Goal: Browse casually: Explore the website without a specific task or goal

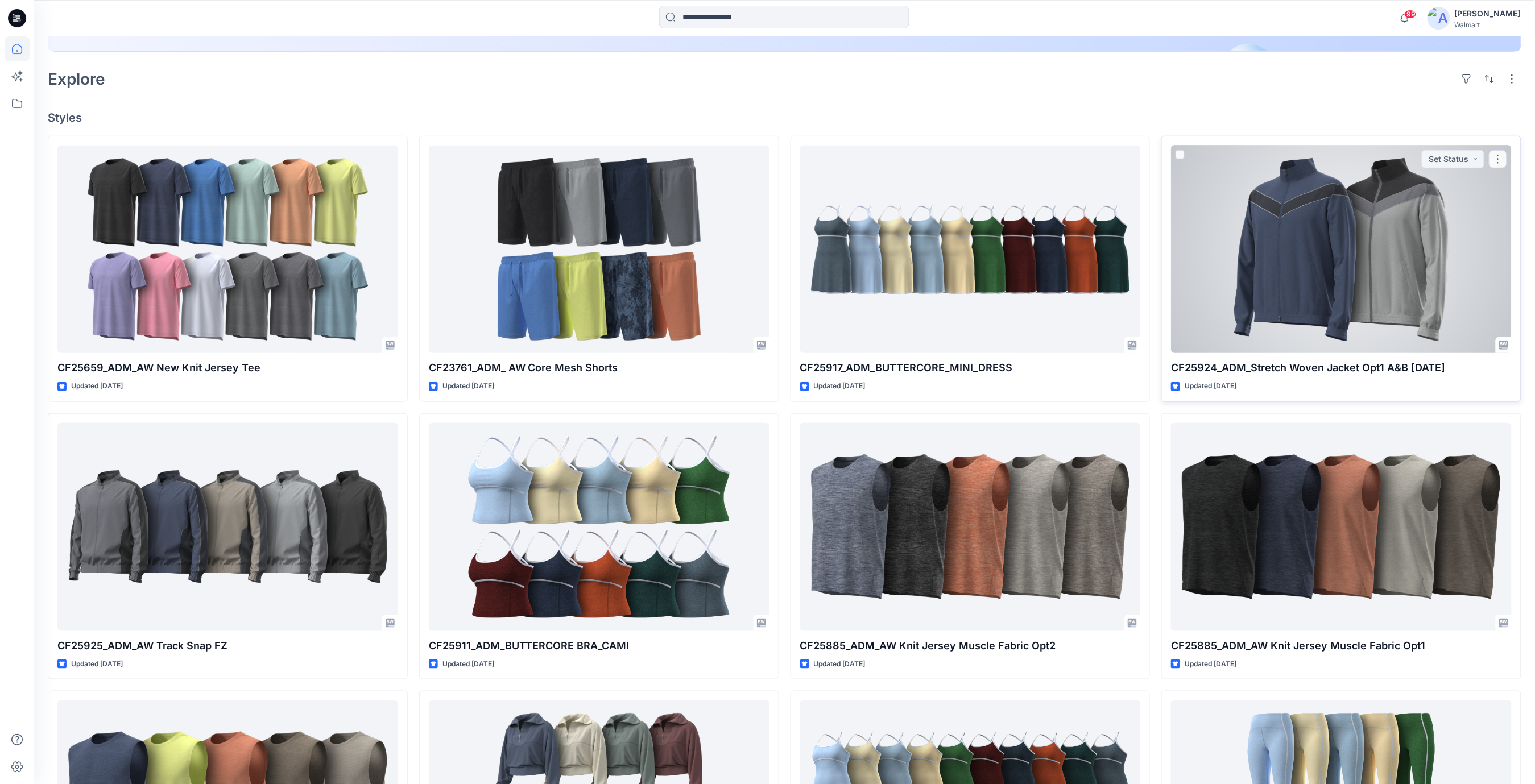
scroll to position [303, 0]
click at [1319, 264] on div at bounding box center [1341, 250] width 340 height 208
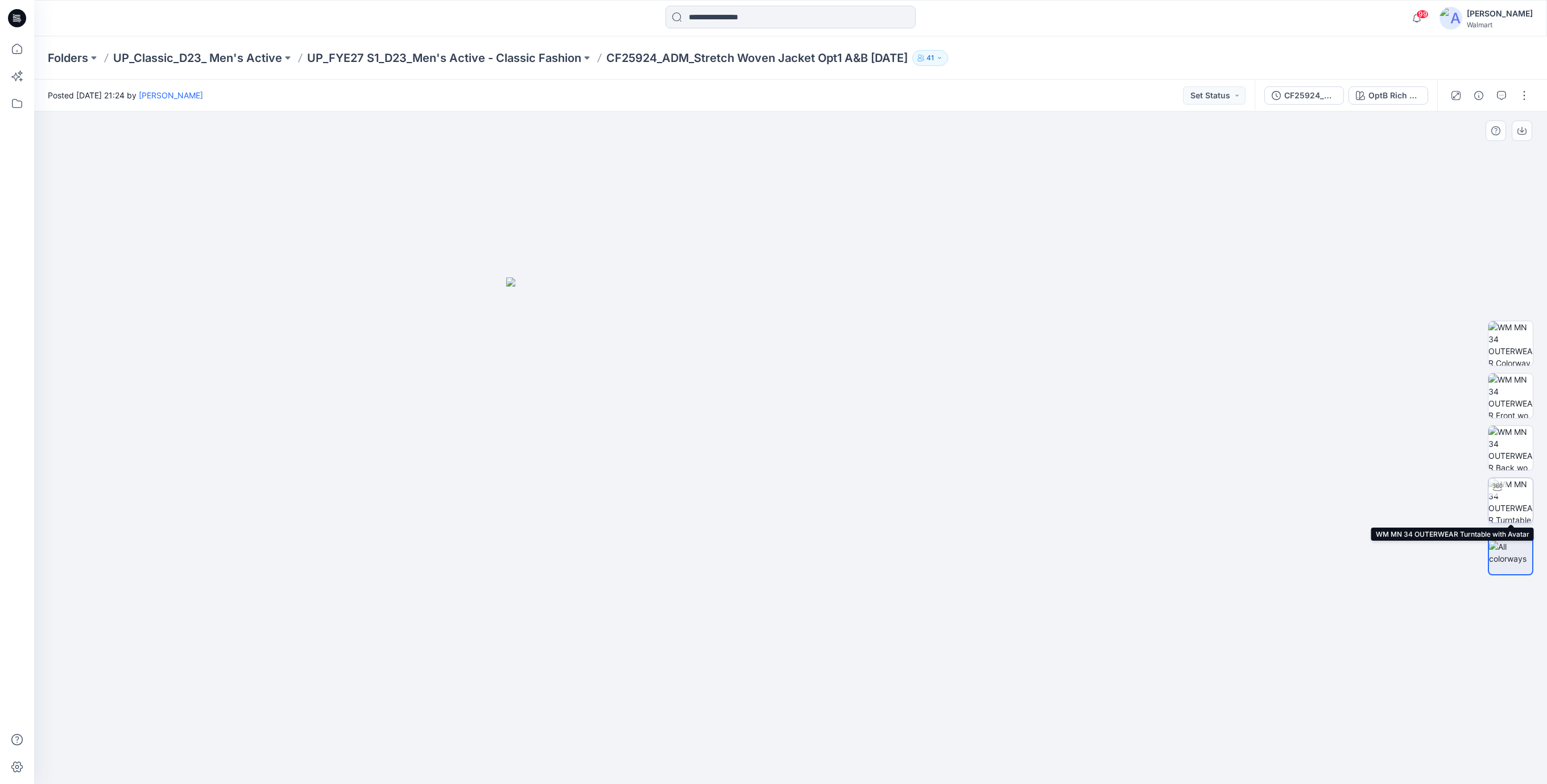
click at [1505, 496] on img at bounding box center [1511, 500] width 44 height 44
drag, startPoint x: 804, startPoint y: 343, endPoint x: 803, endPoint y: 490, distance: 147.0
click at [803, 490] on img at bounding box center [791, 448] width 957 height 672
drag, startPoint x: 858, startPoint y: 766, endPoint x: 787, endPoint y: 782, distance: 72.8
click at [787, 782] on div at bounding box center [790, 755] width 341 height 57
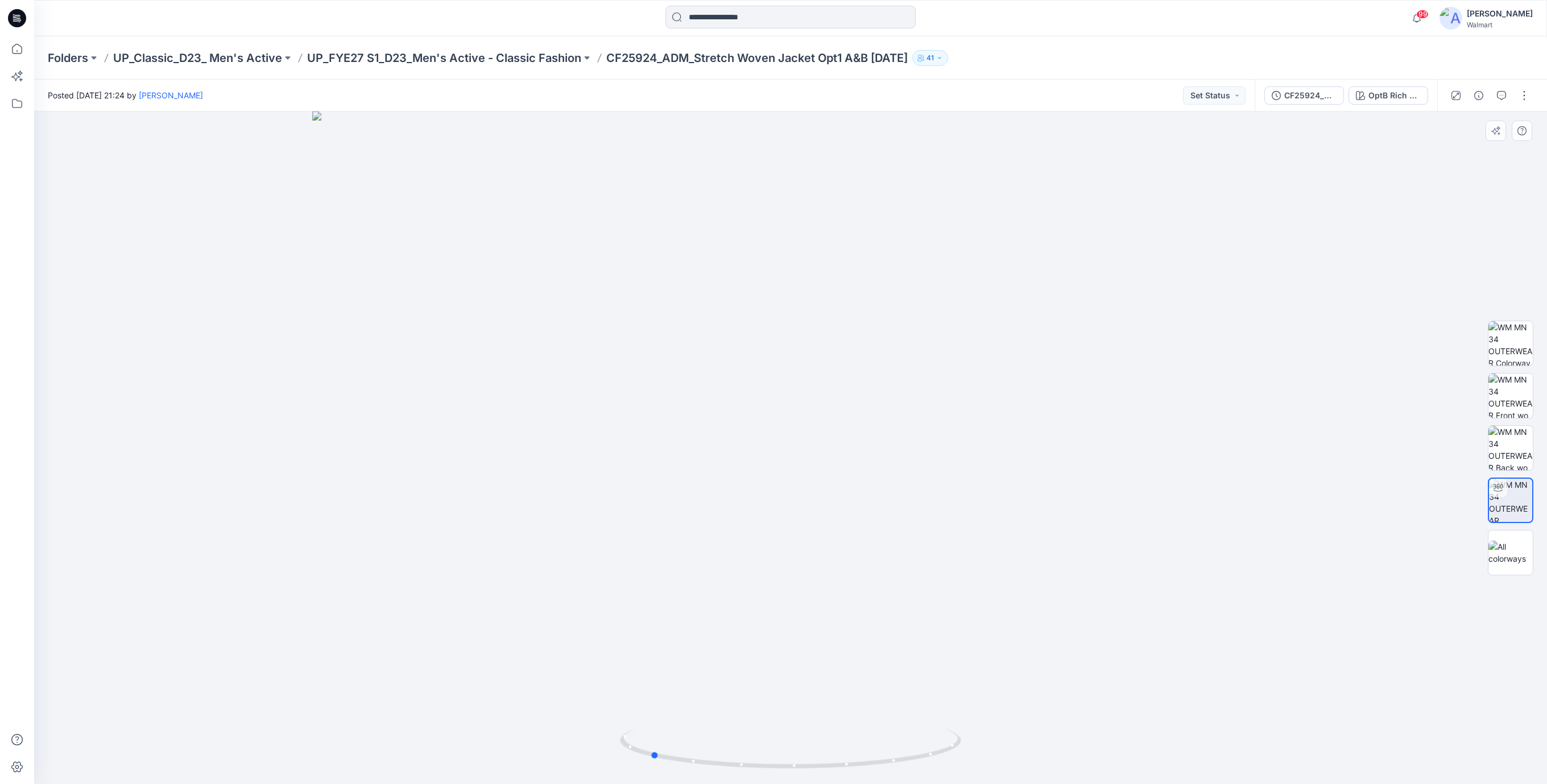
drag, startPoint x: 841, startPoint y: 773, endPoint x: 771, endPoint y: 777, distance: 70.1
click at [771, 777] on img at bounding box center [790, 756] width 341 height 55
drag, startPoint x: 875, startPoint y: 763, endPoint x: 718, endPoint y: 771, distance: 157.2
click at [718, 771] on icon at bounding box center [792, 750] width 344 height 43
click at [1505, 97] on icon "button" at bounding box center [1502, 95] width 9 height 9
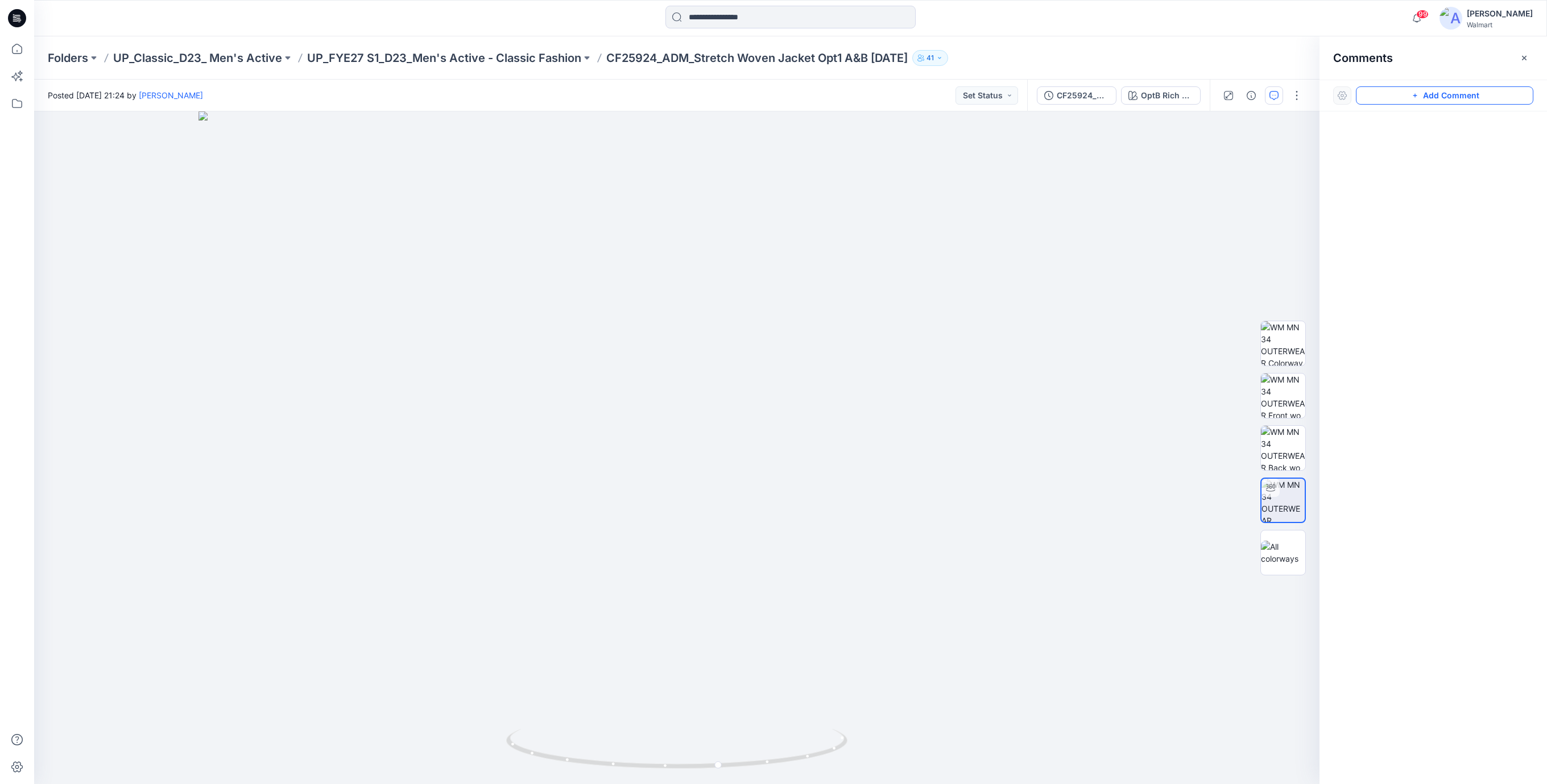
click at [1462, 96] on button "Add Comment" at bounding box center [1445, 96] width 177 height 18
click at [685, 588] on div "1" at bounding box center [677, 448] width 1286 height 672
drag, startPoint x: 679, startPoint y: 615, endPoint x: 787, endPoint y: 625, distance: 108.5
click at [787, 625] on textarea at bounding box center [761, 621] width 187 height 45
click at [1357, 147] on div at bounding box center [1433, 427] width 228 height 631
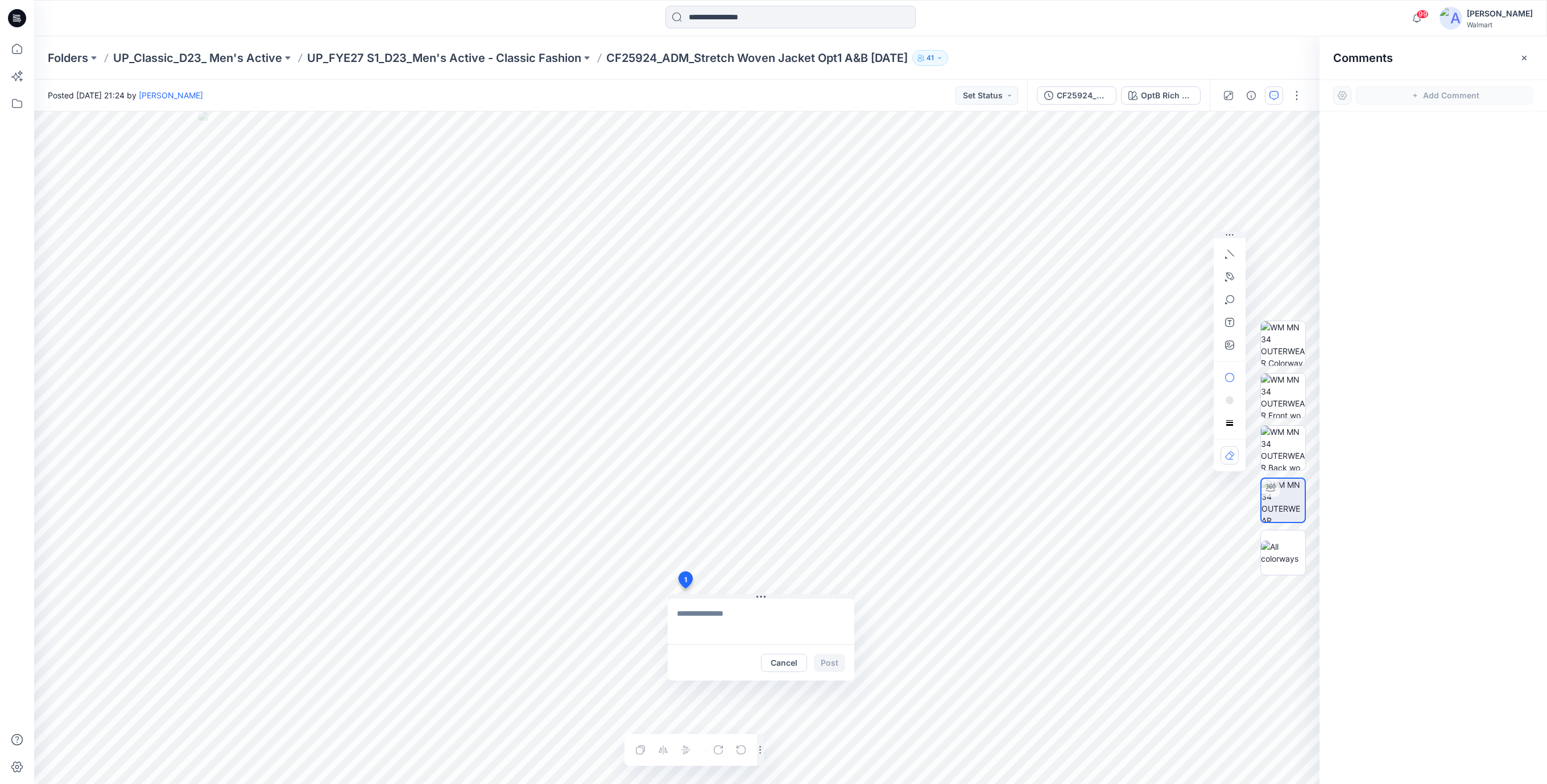
click at [1368, 148] on div at bounding box center [1433, 427] width 228 height 631
click at [956, 594] on div "1 Cancel Post Layer 1" at bounding box center [677, 448] width 1286 height 672
click at [14, 17] on icon at bounding box center [17, 18] width 18 height 18
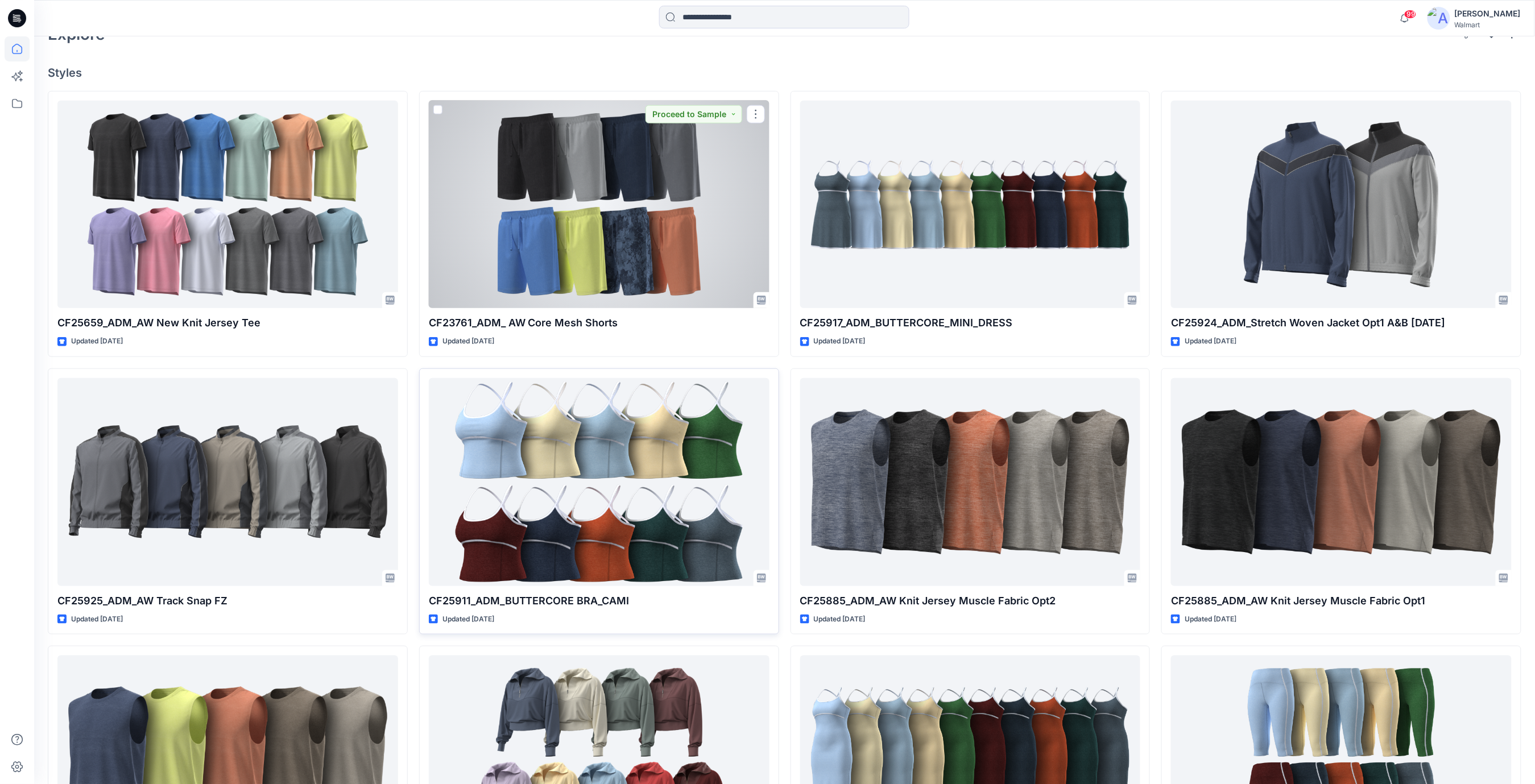
scroll to position [228, 0]
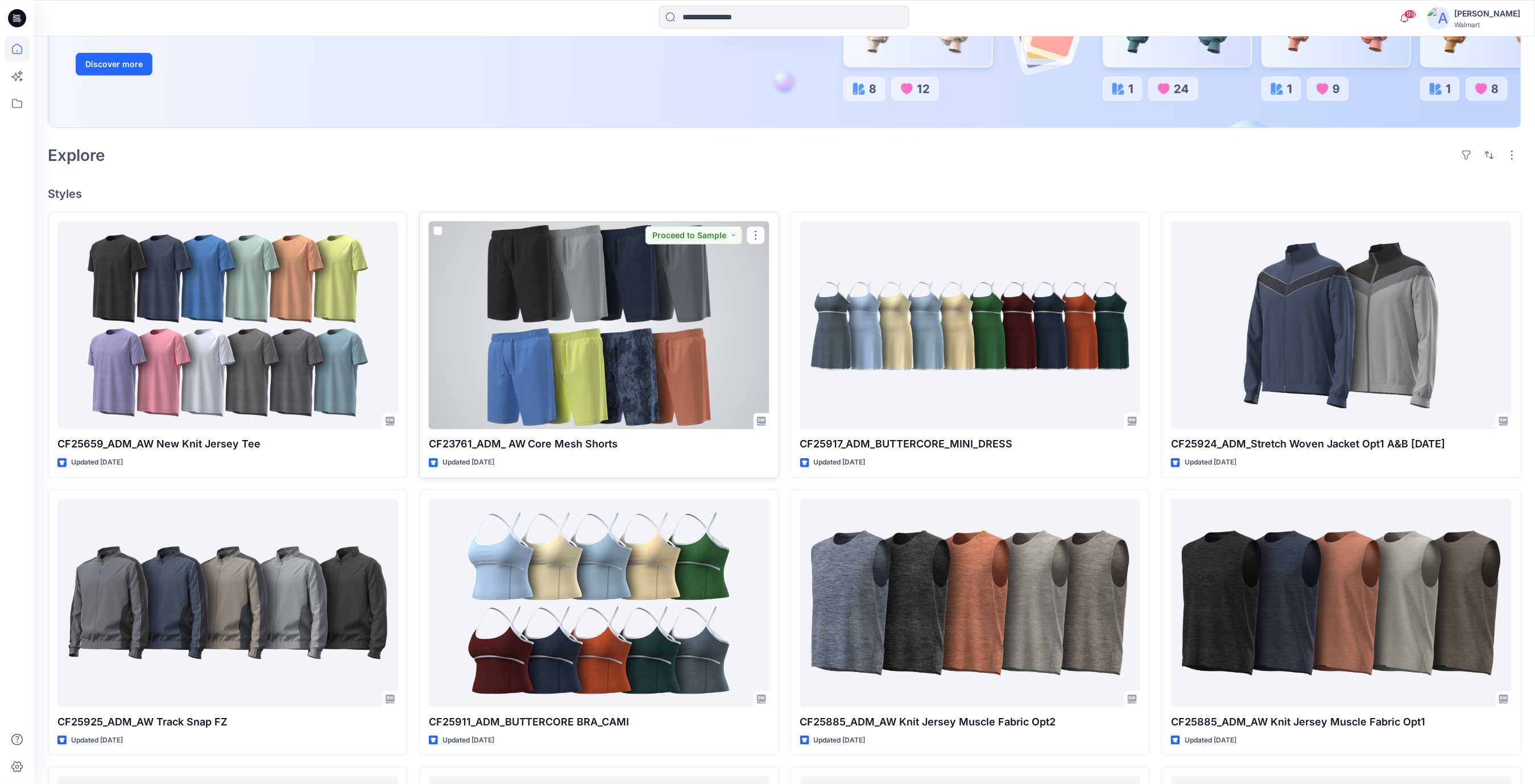
click at [615, 321] on div at bounding box center [599, 325] width 340 height 208
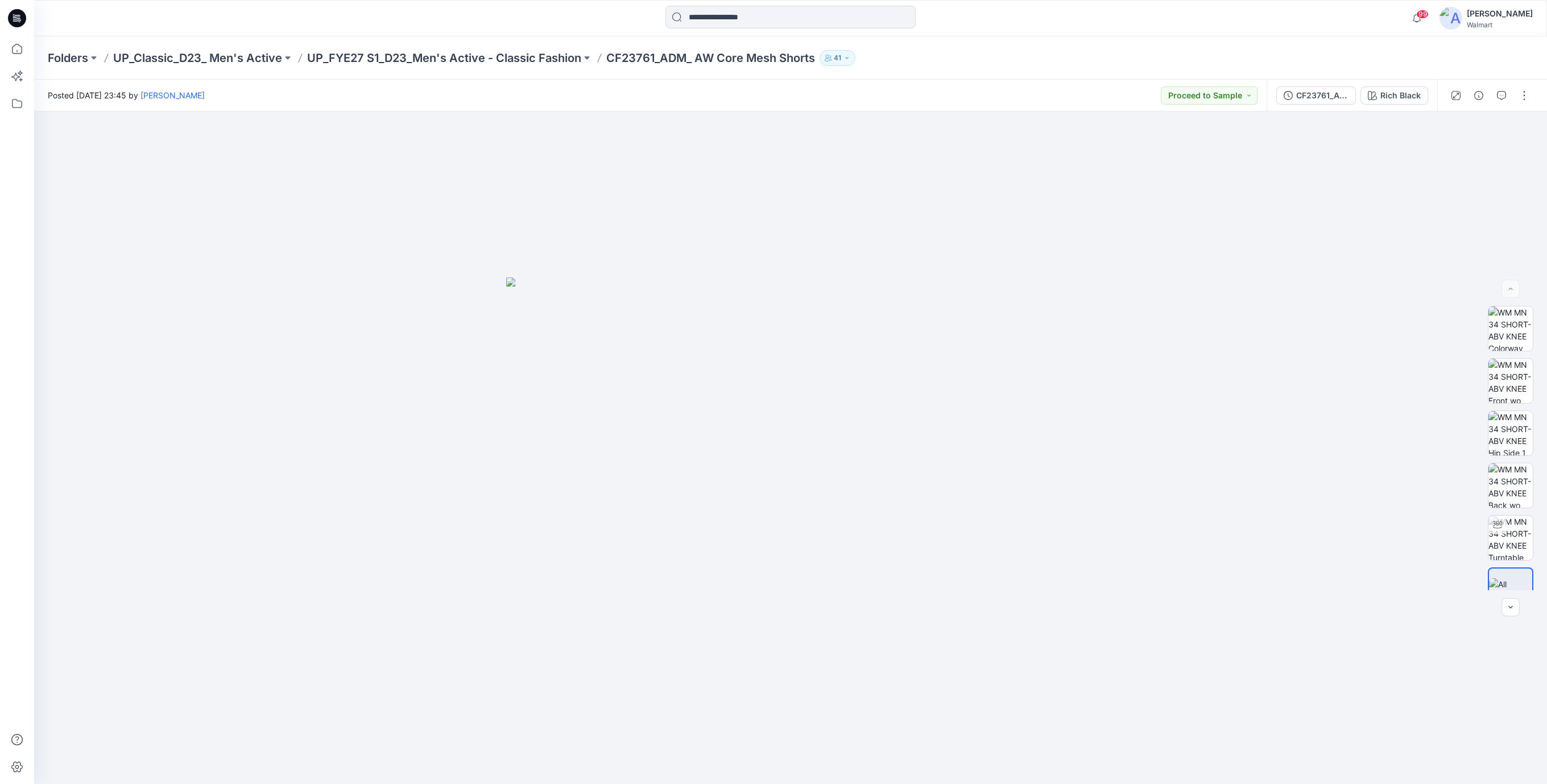
click at [21, 21] on icon at bounding box center [17, 18] width 18 height 18
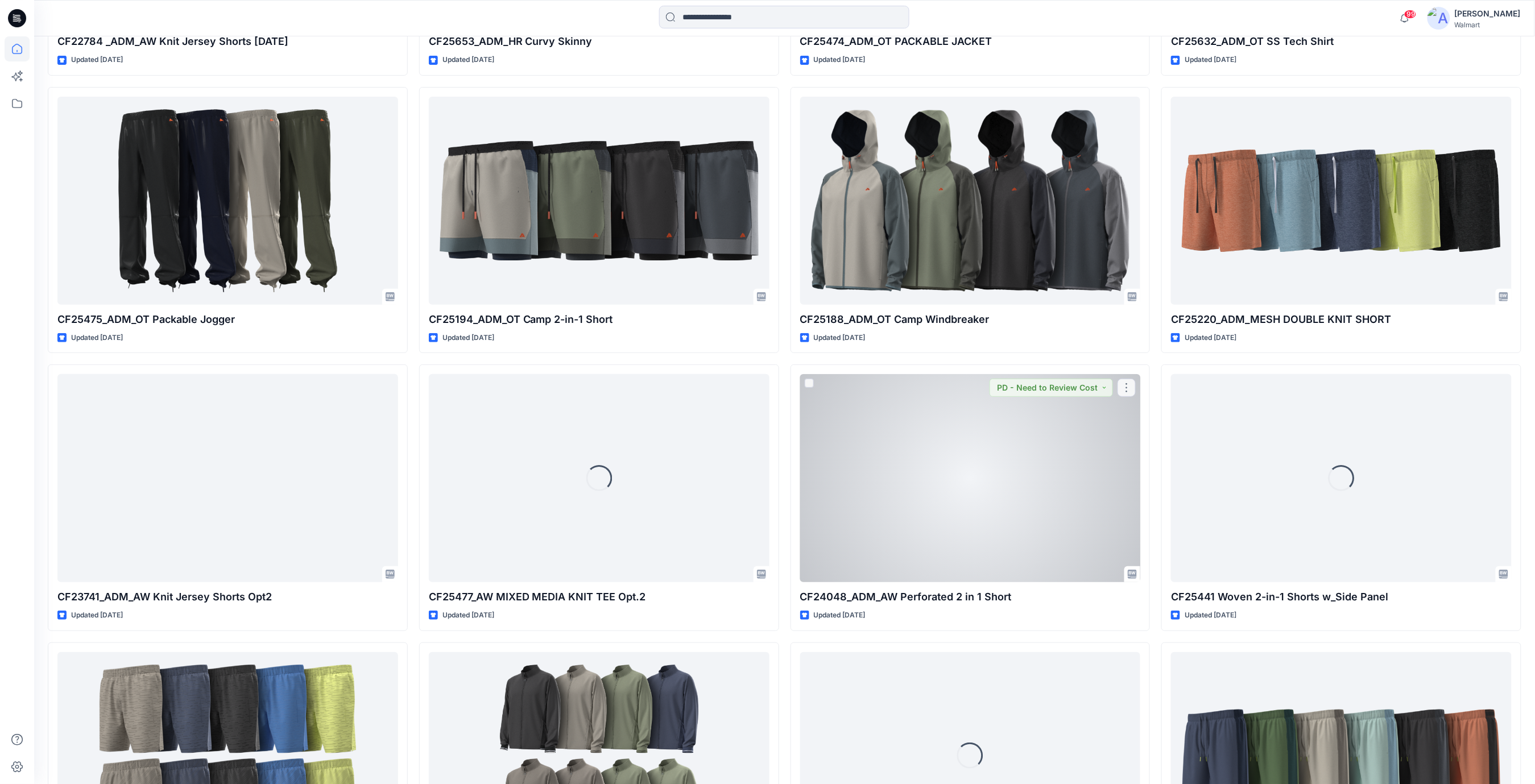
scroll to position [12652, 0]
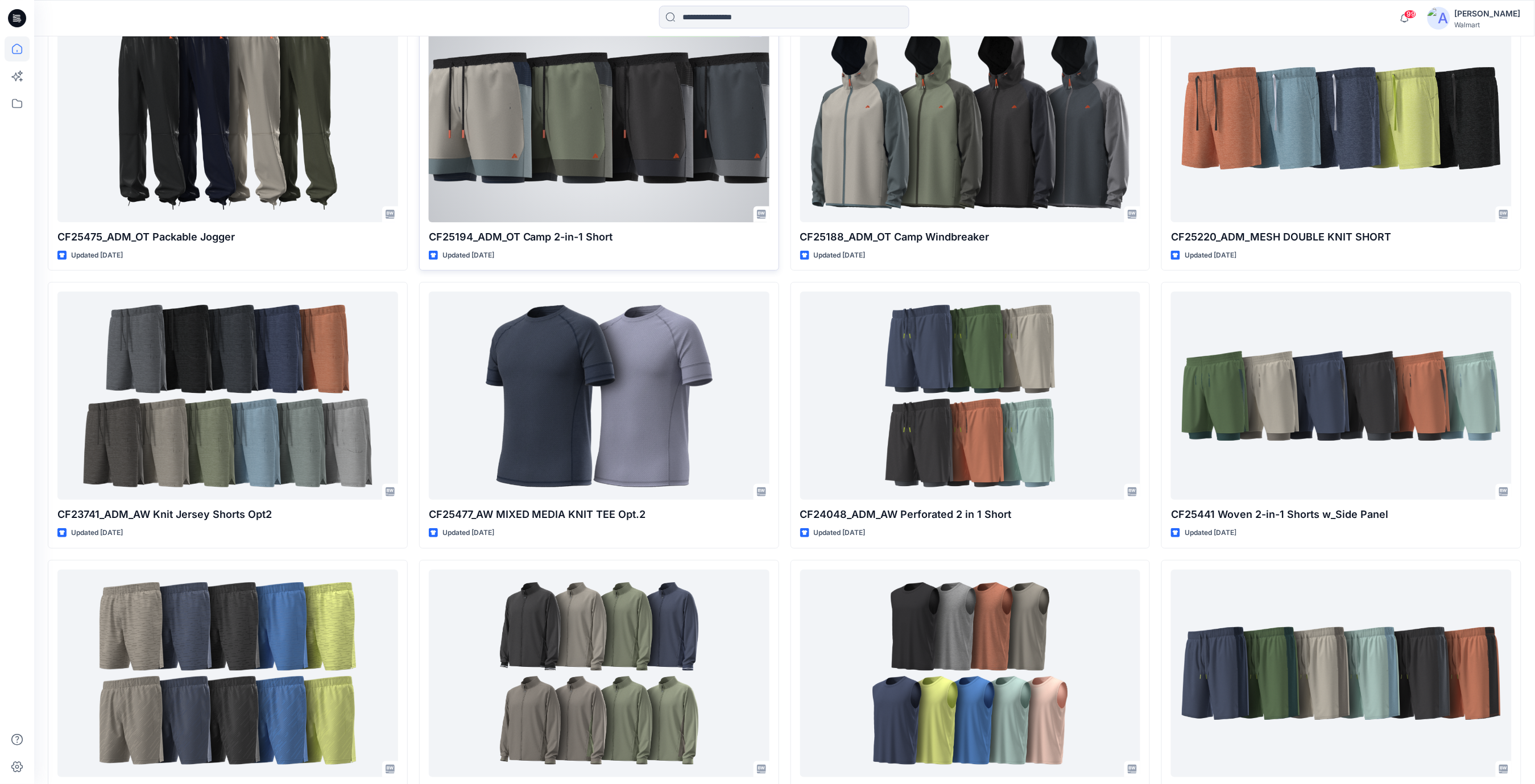
click at [552, 117] on div at bounding box center [599, 118] width 340 height 208
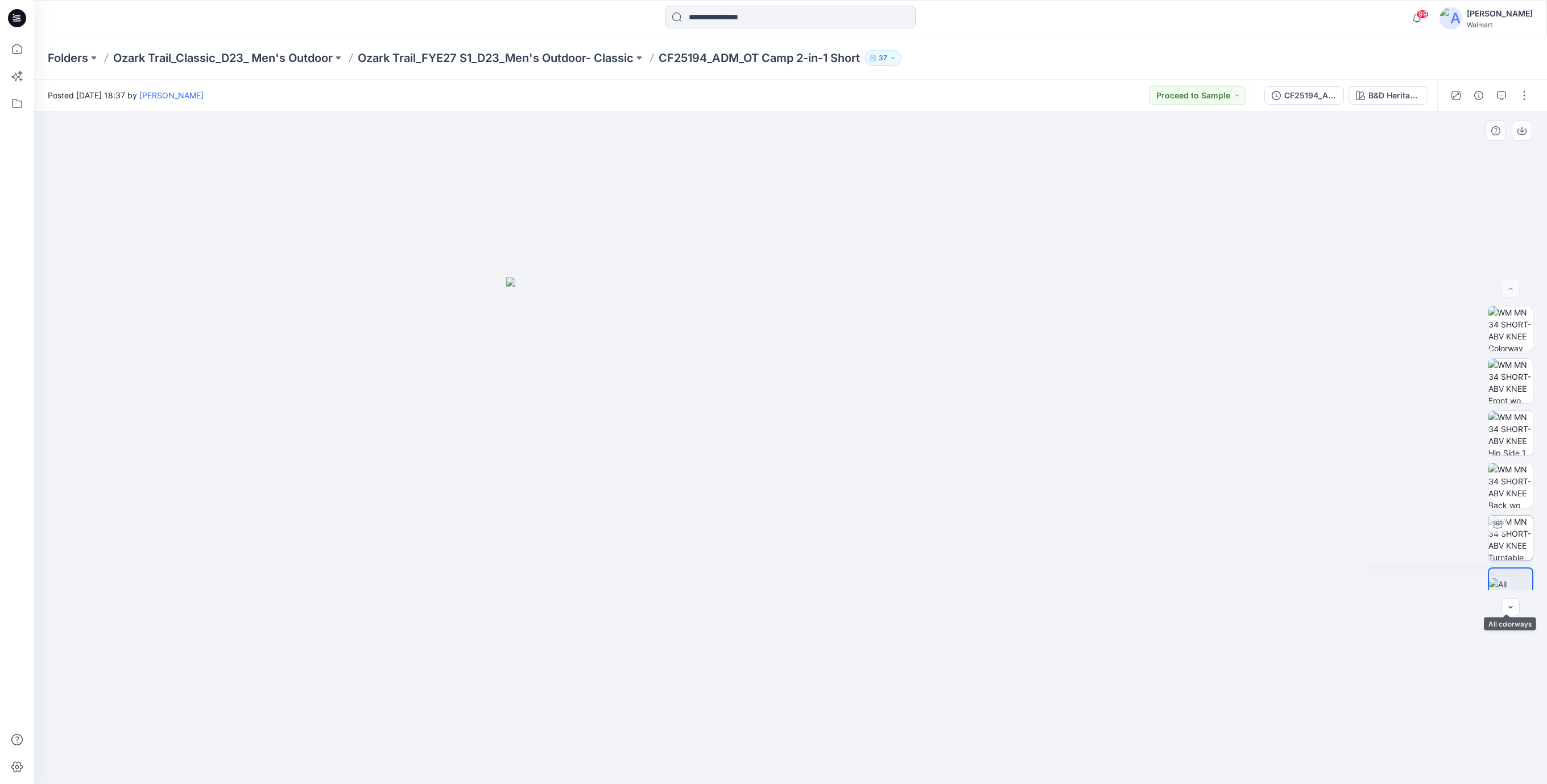
click at [1521, 542] on img at bounding box center [1511, 538] width 44 height 44
drag, startPoint x: 897, startPoint y: 758, endPoint x: 745, endPoint y: 778, distance: 153.3
click at [745, 778] on div at bounding box center [790, 755] width 341 height 57
drag, startPoint x: 876, startPoint y: 763, endPoint x: 1074, endPoint y: 745, distance: 198.8
click at [1074, 745] on div at bounding box center [790, 448] width 1513 height 672
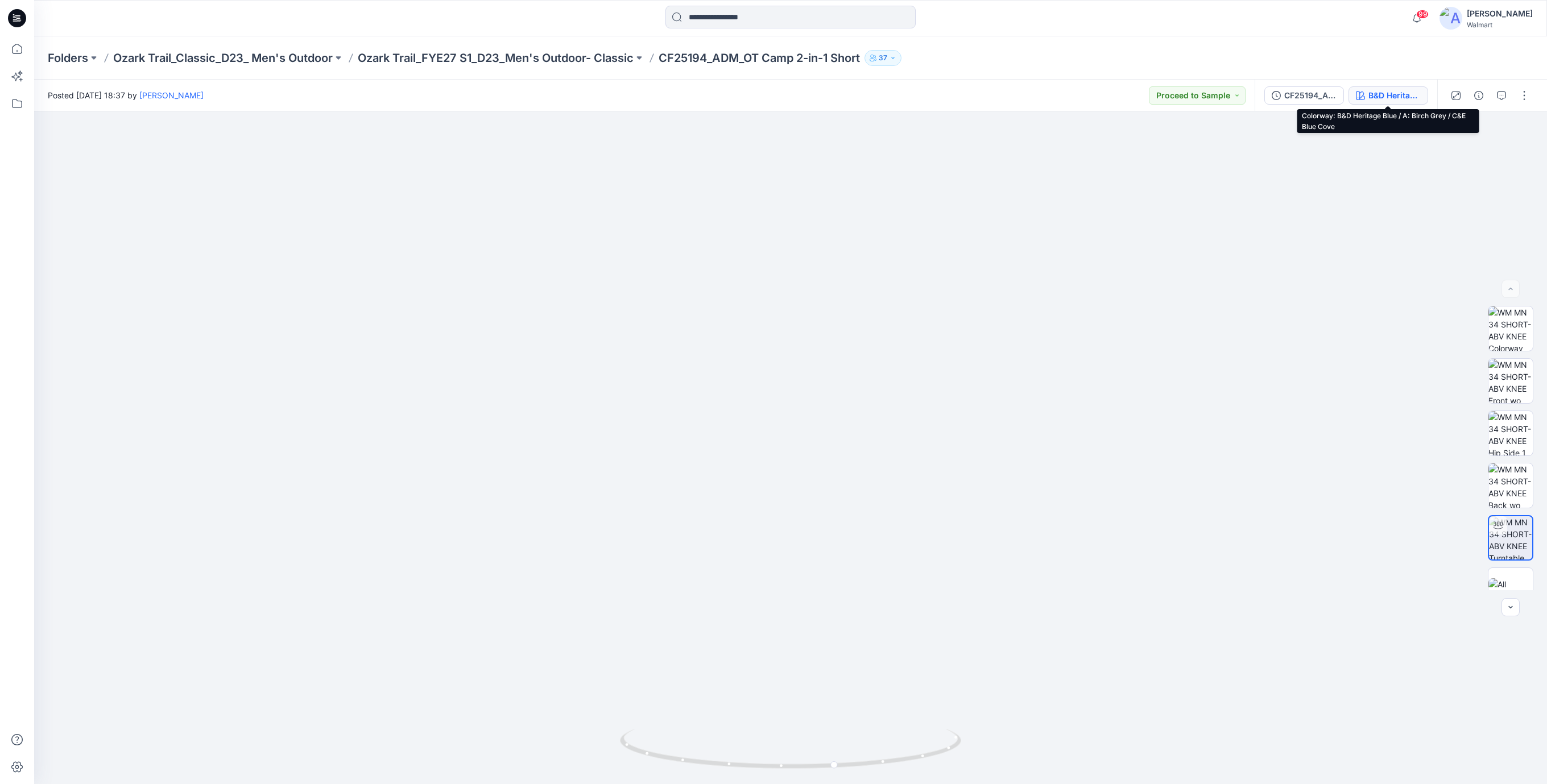
click at [1381, 96] on div "B&D Heritage Blue / A: Birch Grey / C&E Blue Cove" at bounding box center [1394, 96] width 52 height 12
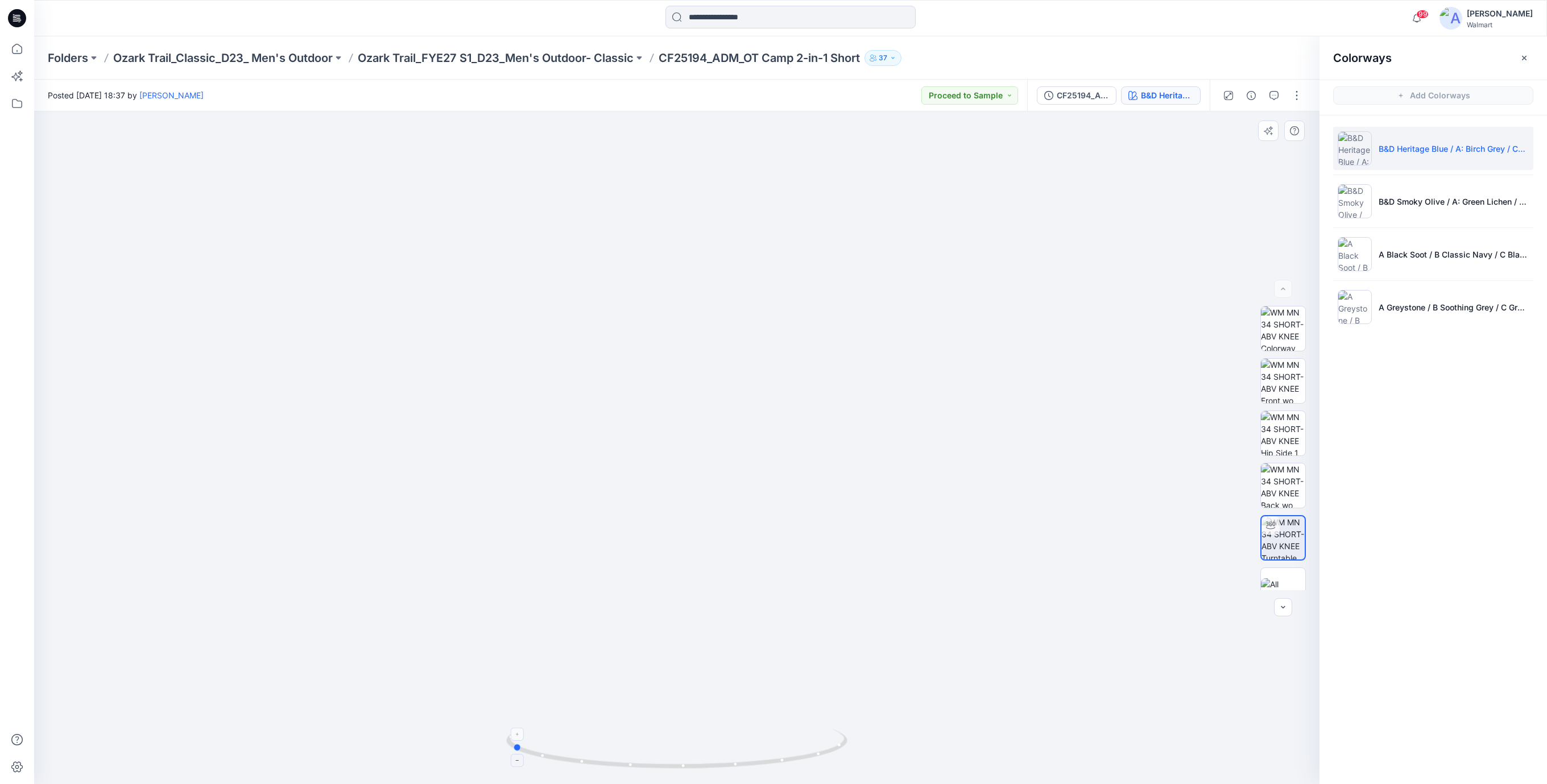
drag, startPoint x: 768, startPoint y: 760, endPoint x: 558, endPoint y: 746, distance: 210.5
click at [558, 746] on icon at bounding box center [678, 750] width 344 height 43
drag, startPoint x: 789, startPoint y: 760, endPoint x: 709, endPoint y: 762, distance: 80.0
click at [709, 762] on icon at bounding box center [678, 750] width 344 height 43
click at [15, 15] on icon at bounding box center [17, 15] width 6 height 1
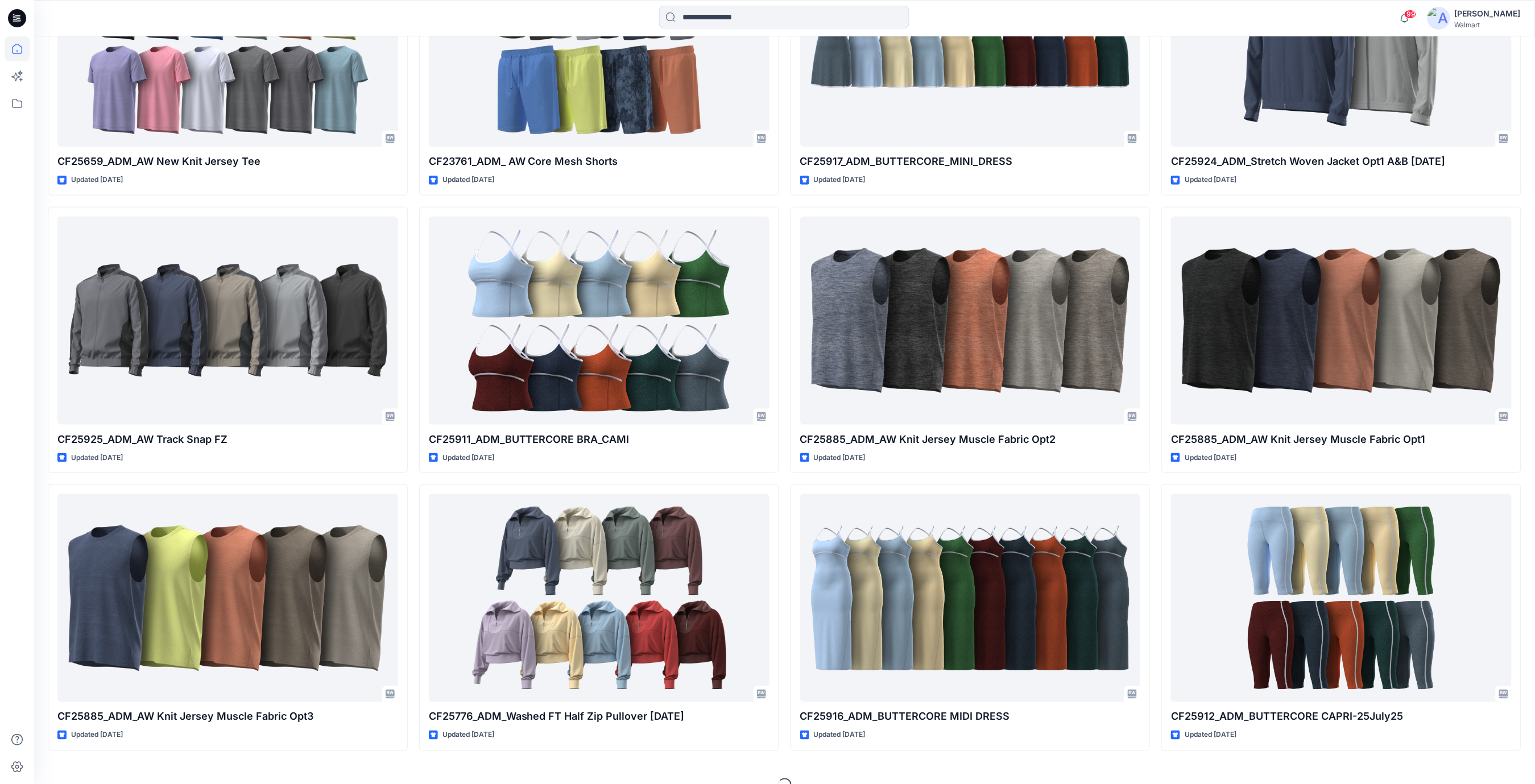
scroll to position [532, 0]
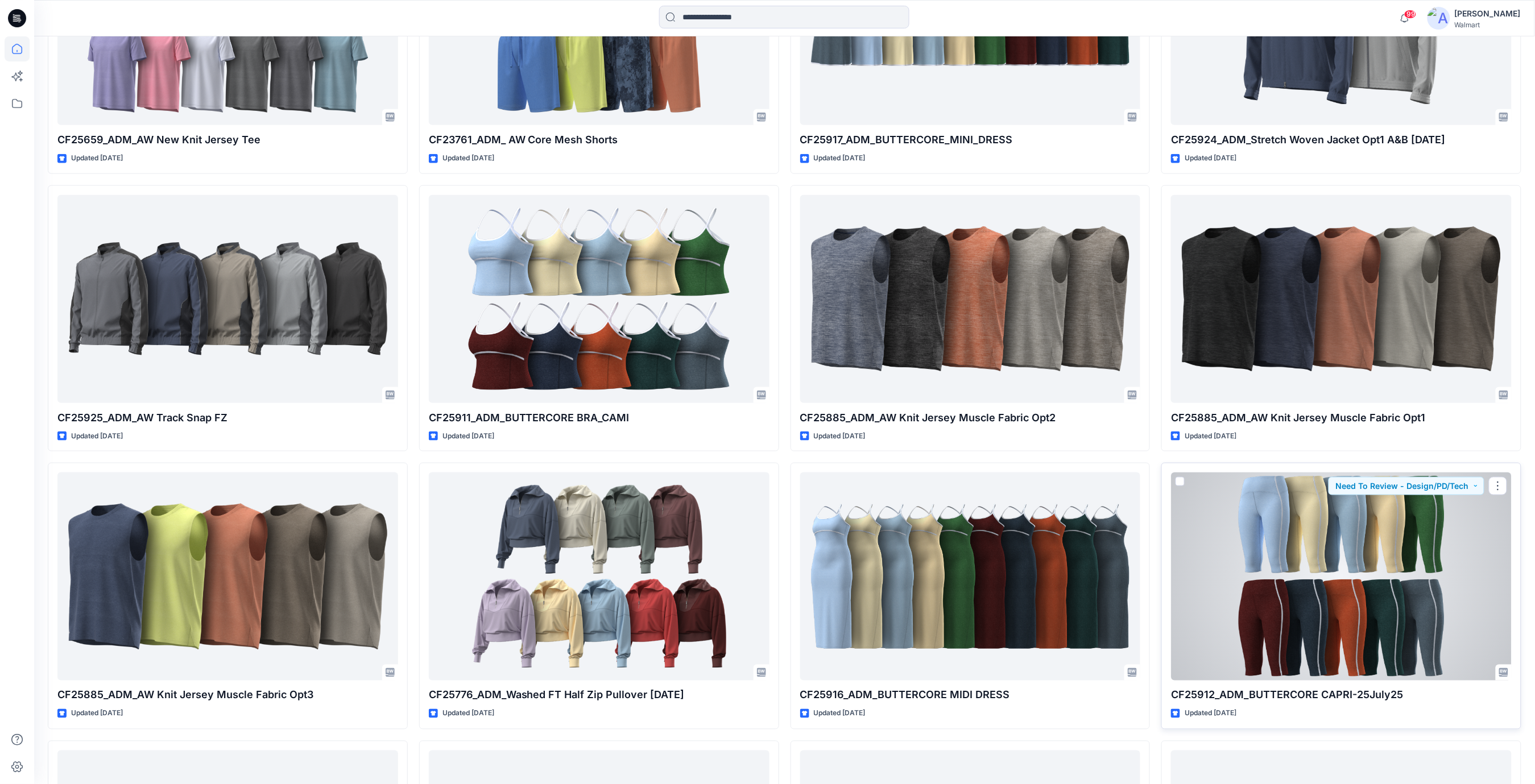
click at [1285, 512] on div at bounding box center [1341, 576] width 340 height 208
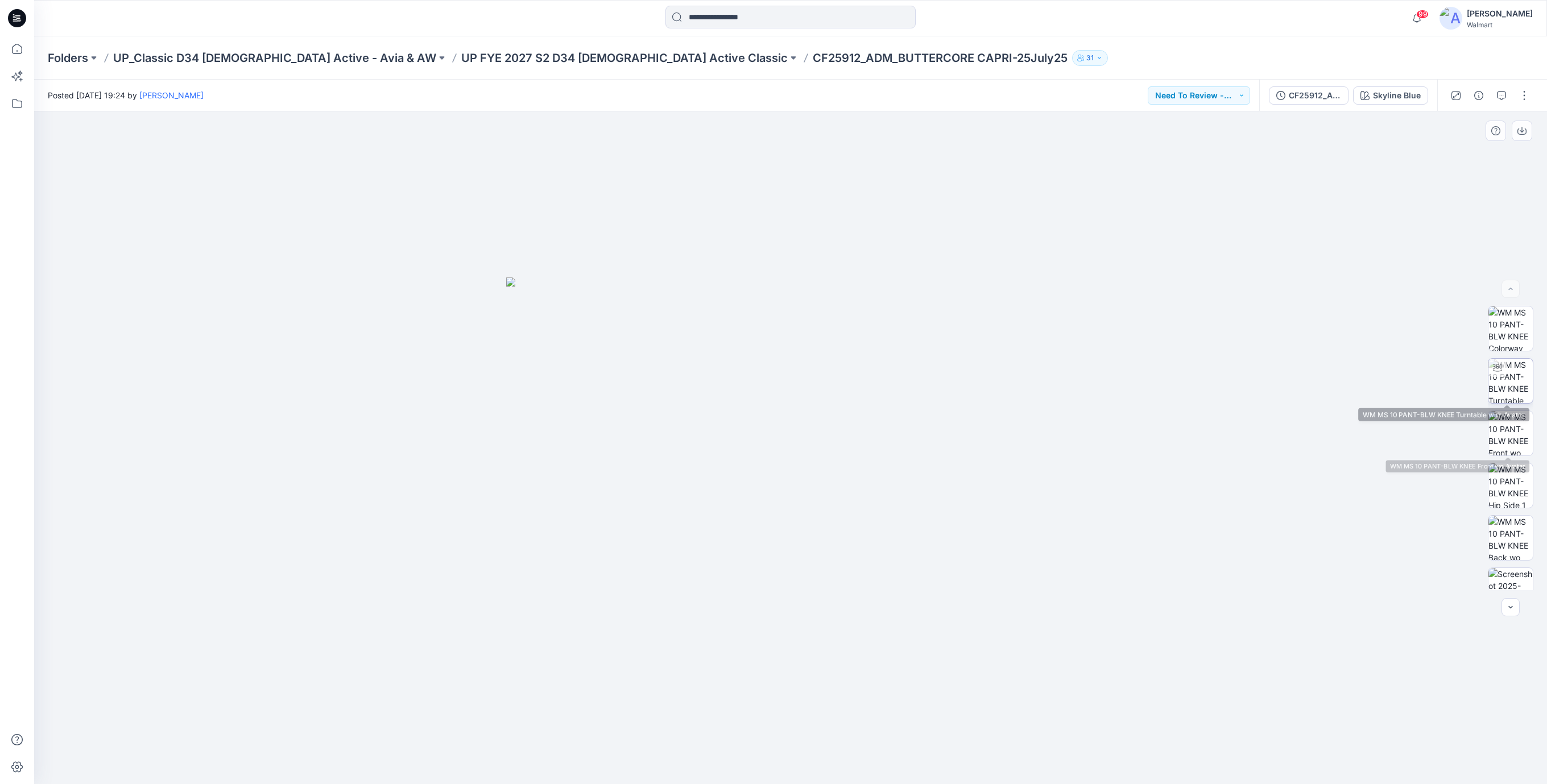
click at [1495, 372] on icon at bounding box center [1497, 367] width 9 height 9
drag, startPoint x: 889, startPoint y: 761, endPoint x: 824, endPoint y: 763, distance: 65.0
click at [824, 763] on icon at bounding box center [792, 750] width 344 height 43
drag, startPoint x: 852, startPoint y: 766, endPoint x: 908, endPoint y: 756, distance: 56.9
click at [908, 756] on icon at bounding box center [792, 750] width 344 height 43
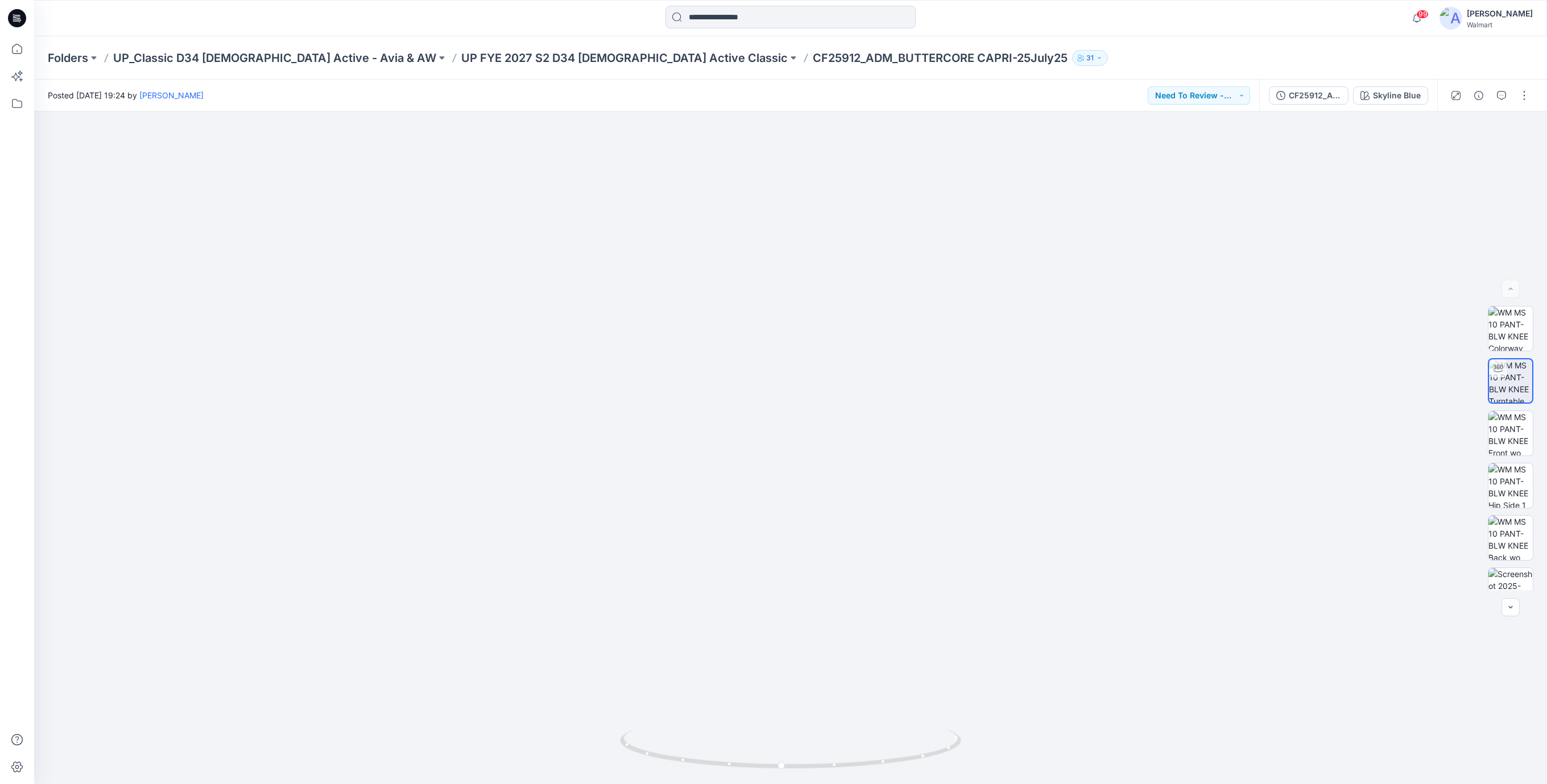
click at [23, 23] on icon at bounding box center [17, 18] width 18 height 18
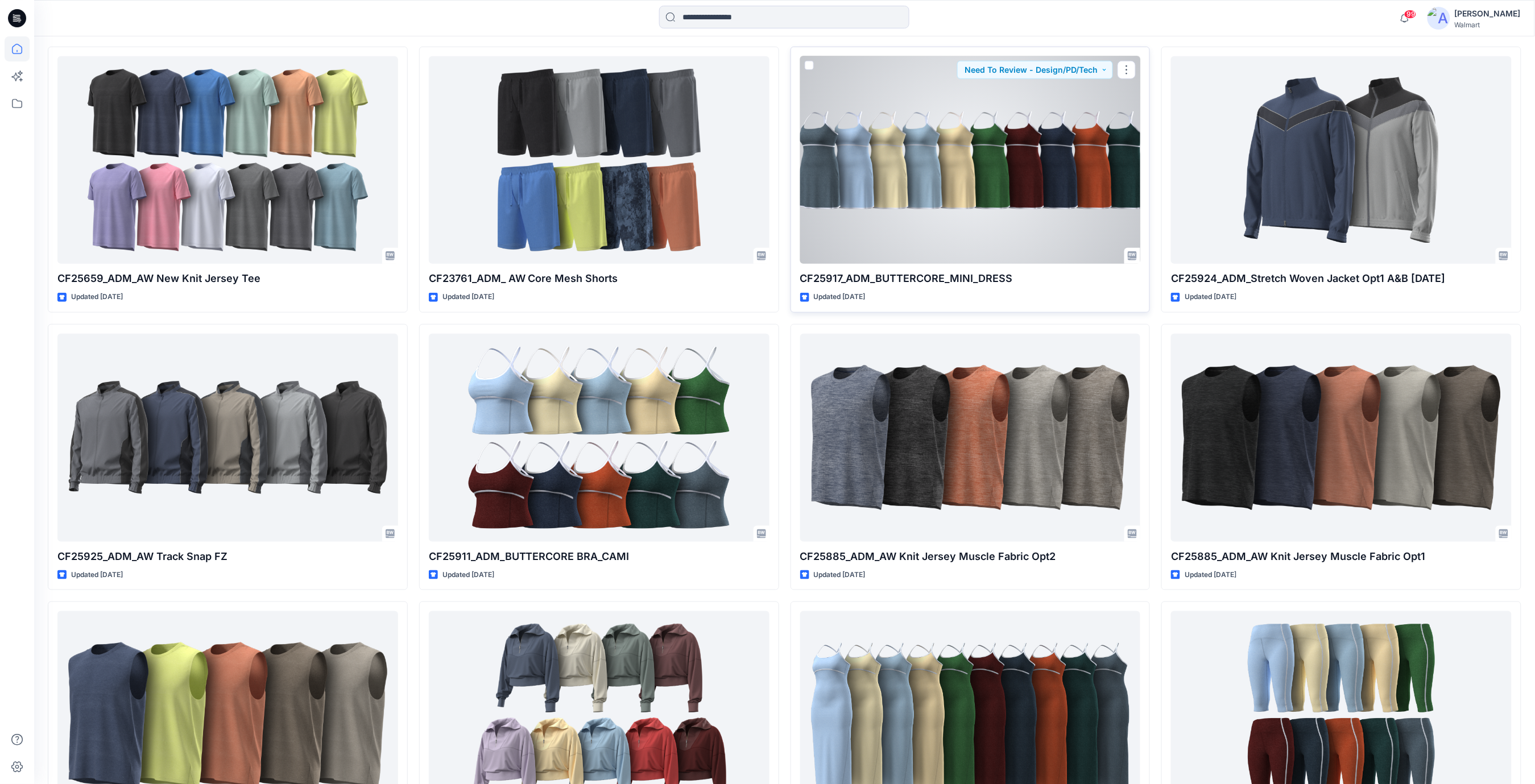
scroll to position [531, 0]
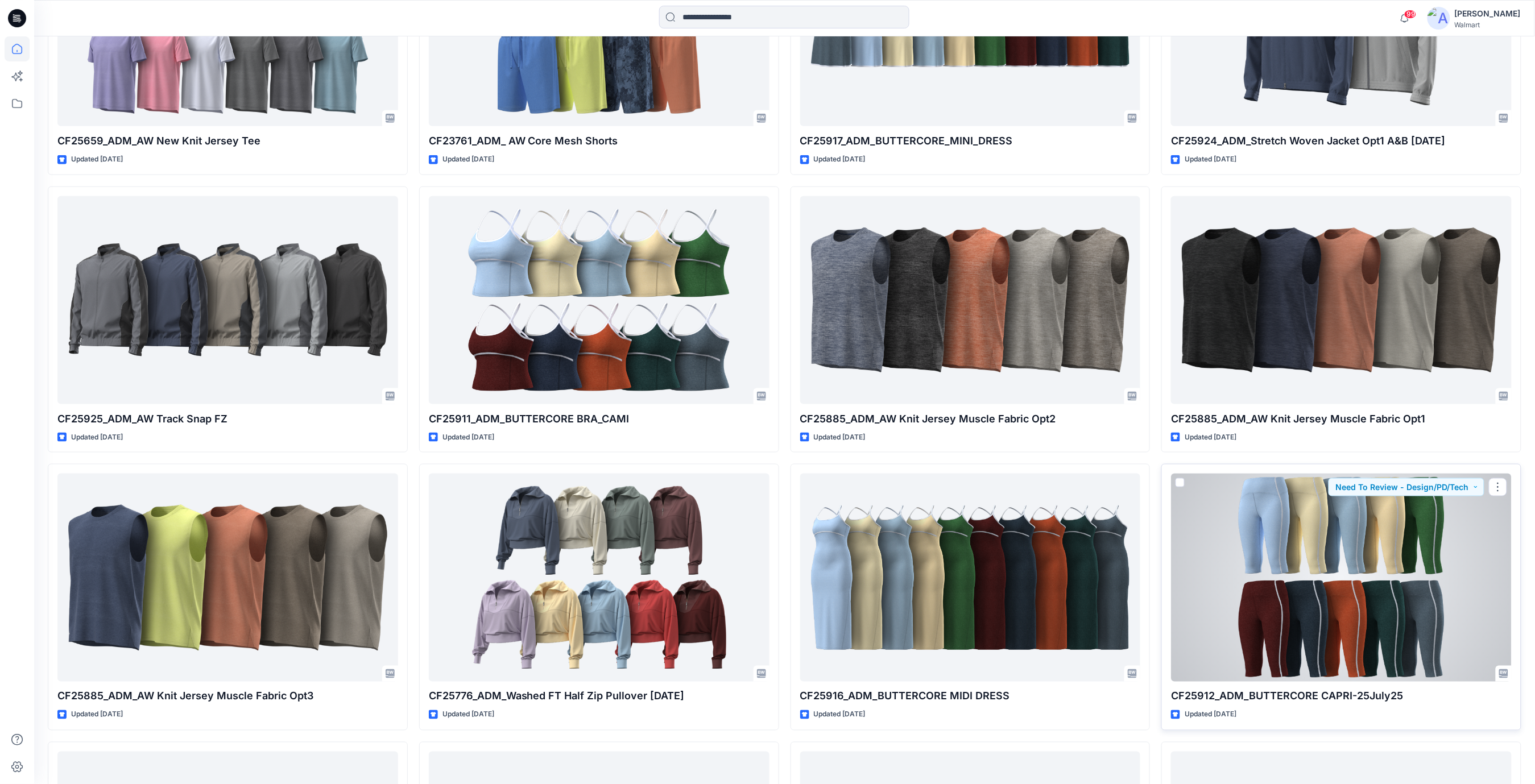
click at [1348, 540] on div at bounding box center [1341, 577] width 340 height 208
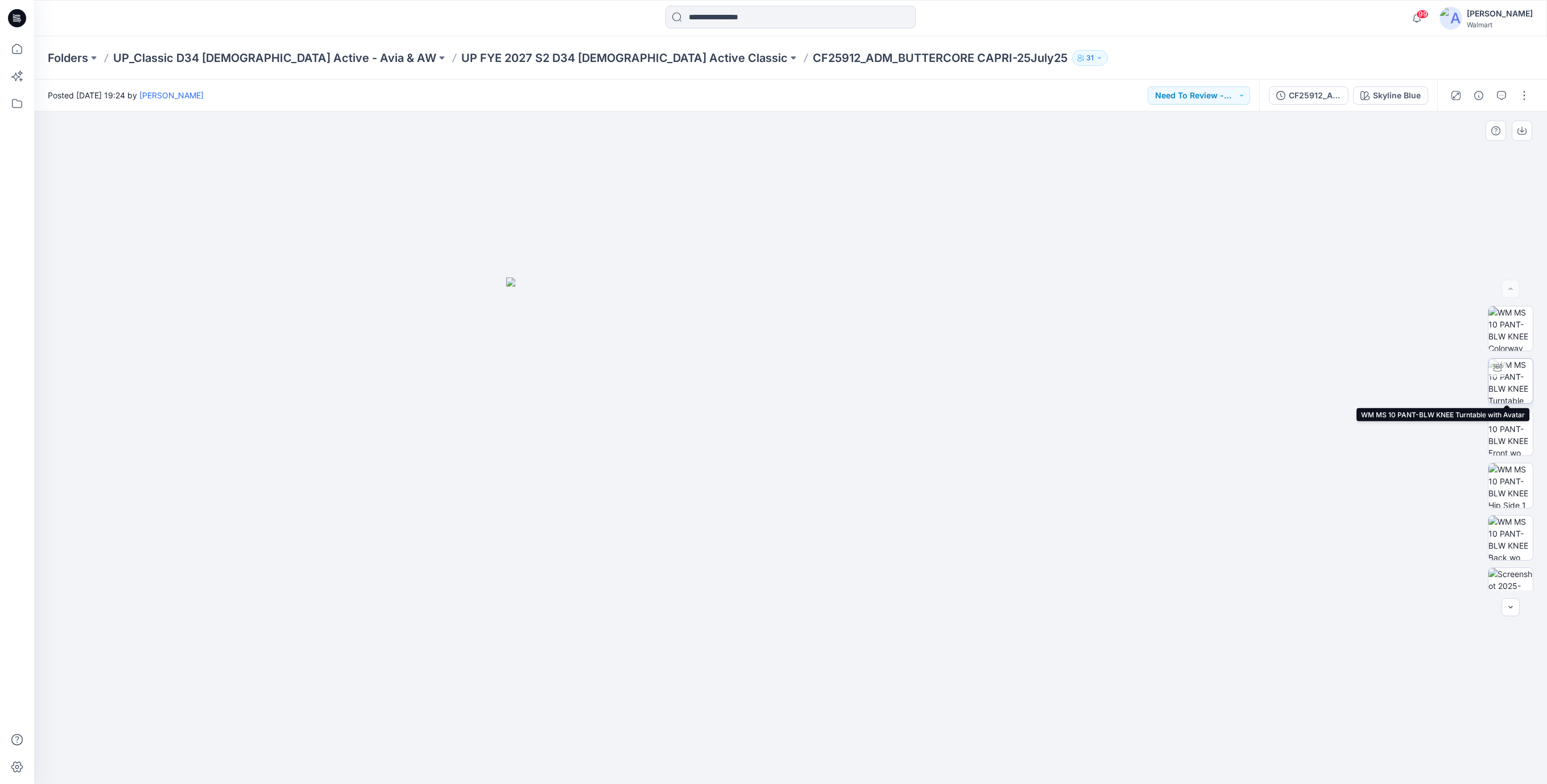
click at [1506, 376] on img at bounding box center [1511, 381] width 44 height 44
drag, startPoint x: 1070, startPoint y: 509, endPoint x: 542, endPoint y: 631, distance: 541.9
click at [1059, 514] on div at bounding box center [790, 448] width 1513 height 672
drag, startPoint x: 906, startPoint y: 762, endPoint x: 907, endPoint y: 744, distance: 18.0
click at [907, 744] on icon at bounding box center [792, 750] width 344 height 43
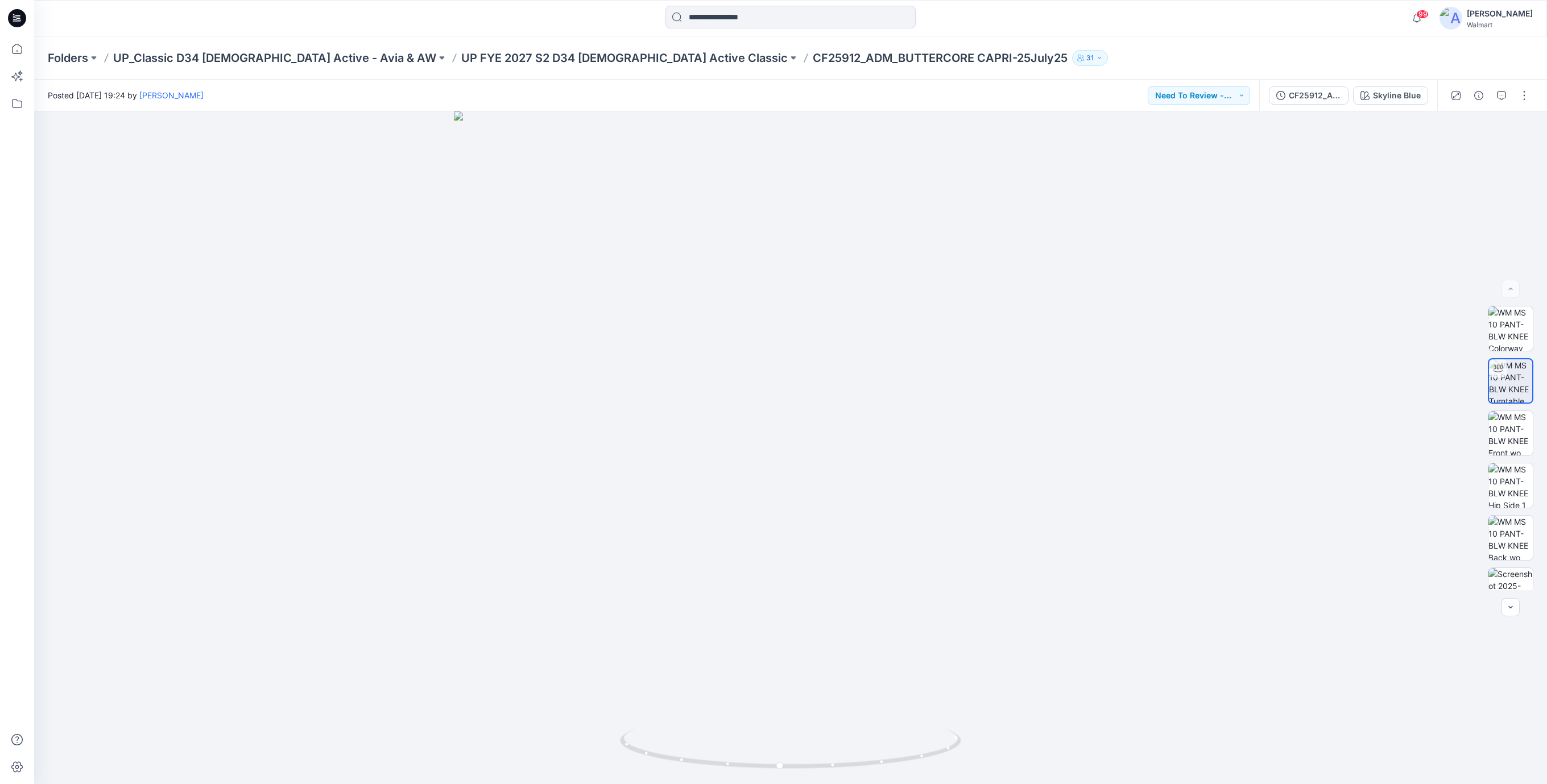
click at [17, 12] on icon at bounding box center [17, 18] width 18 height 18
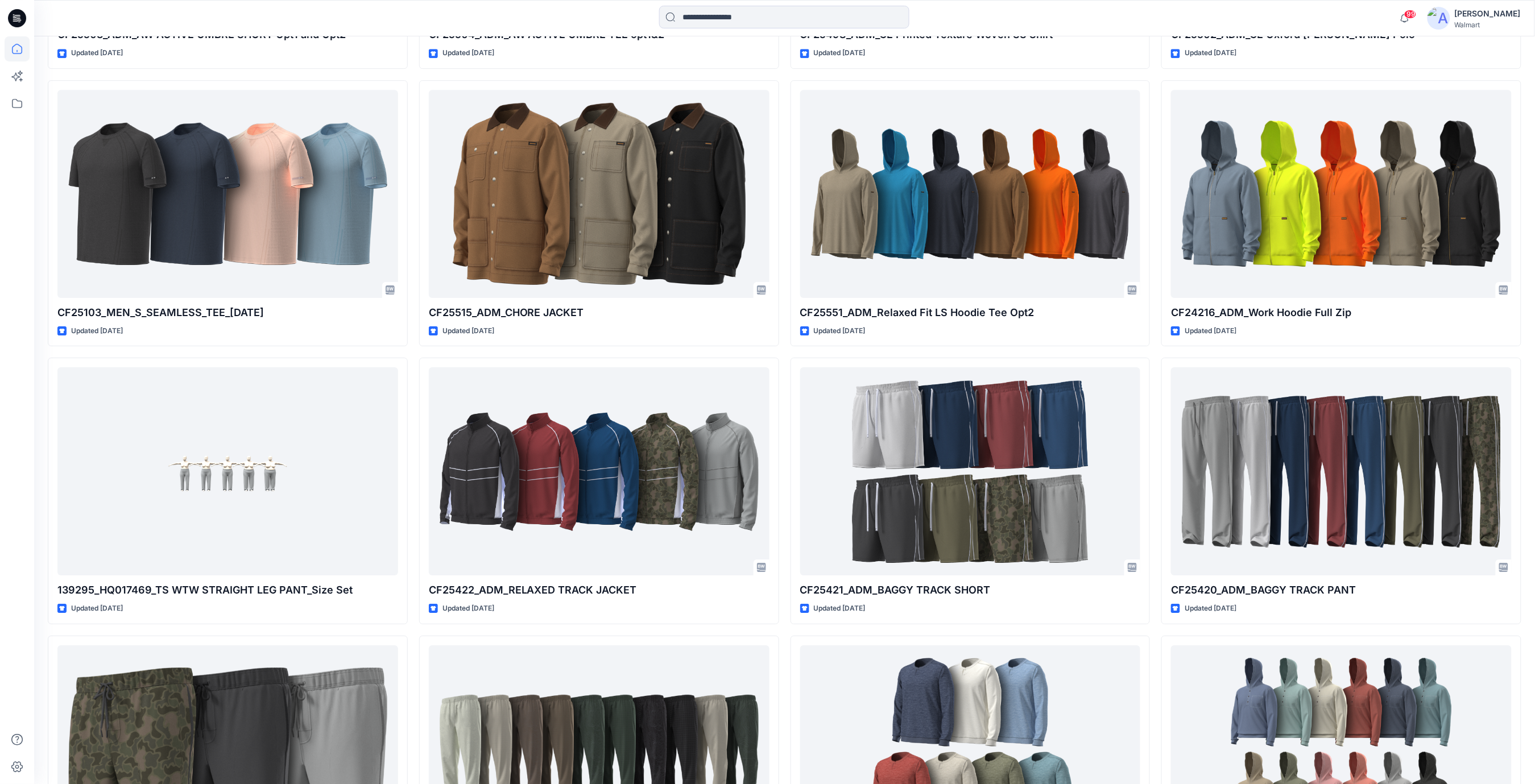
scroll to position [14014, 0]
